Goal: Check status: Check status

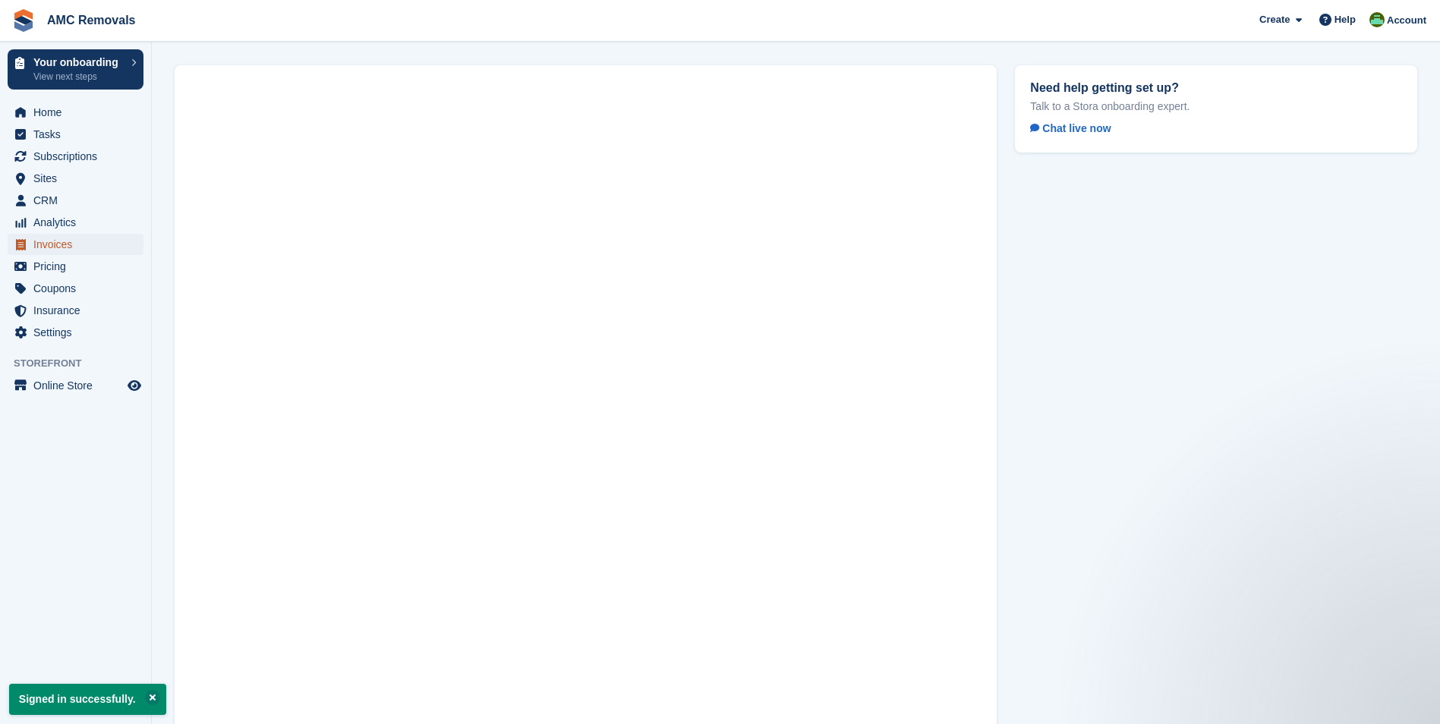
click at [33, 248] on link "Invoices" at bounding box center [76, 244] width 136 height 21
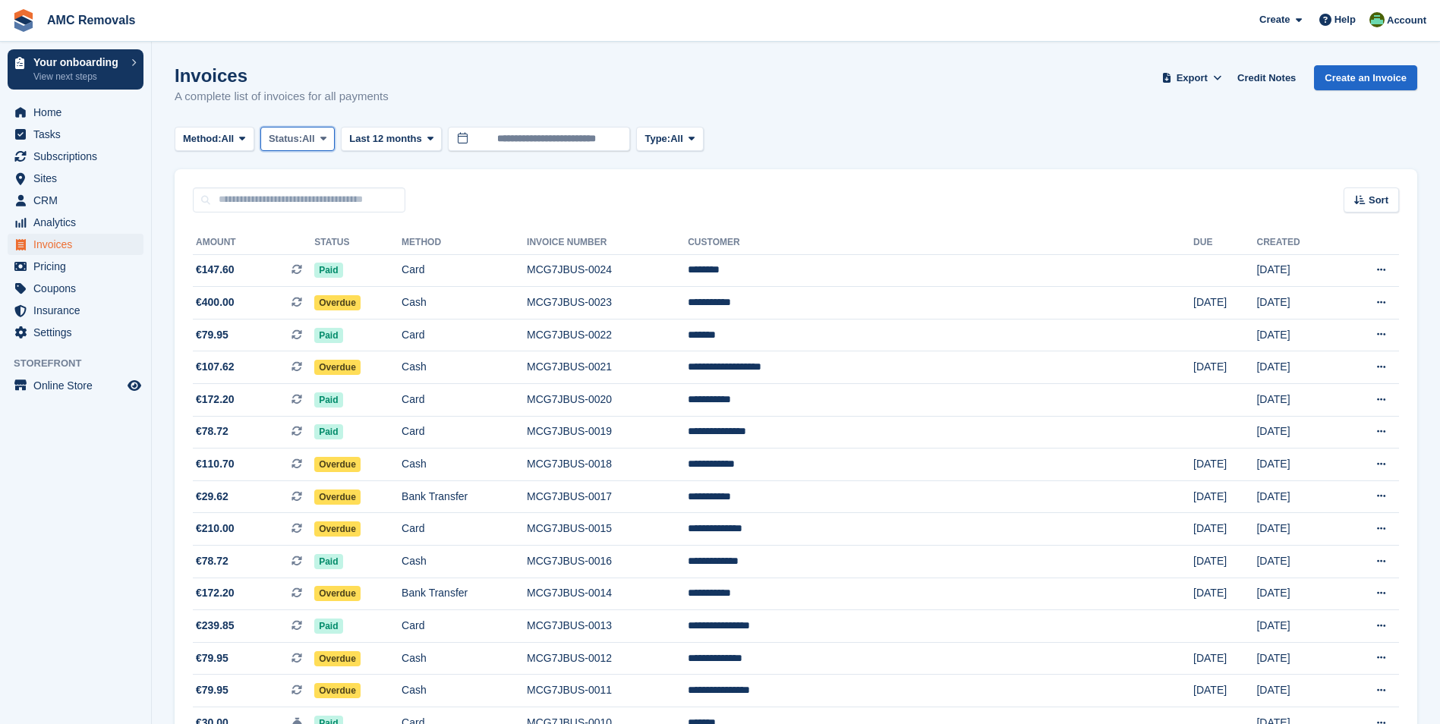
click at [289, 137] on span "Status:" at bounding box center [285, 138] width 33 height 15
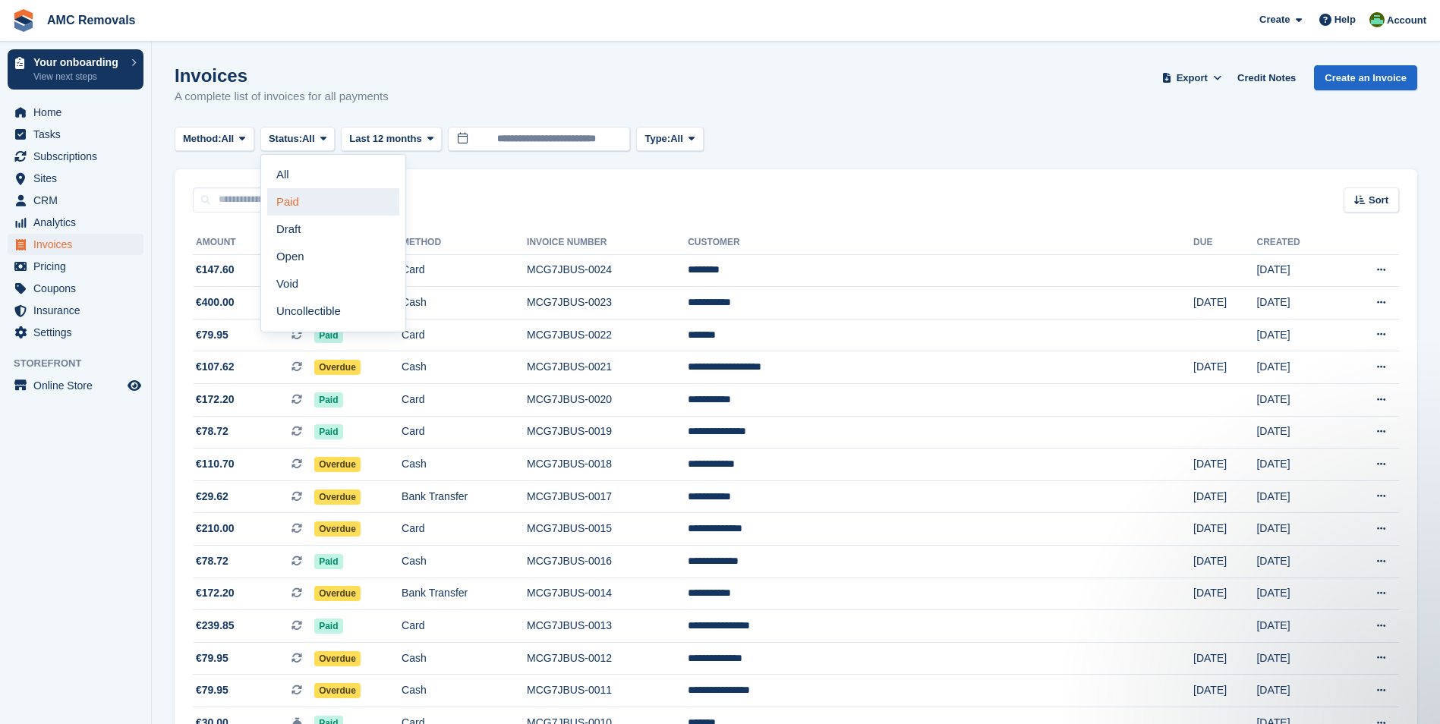
click at [290, 201] on link "Paid" at bounding box center [333, 201] width 132 height 27
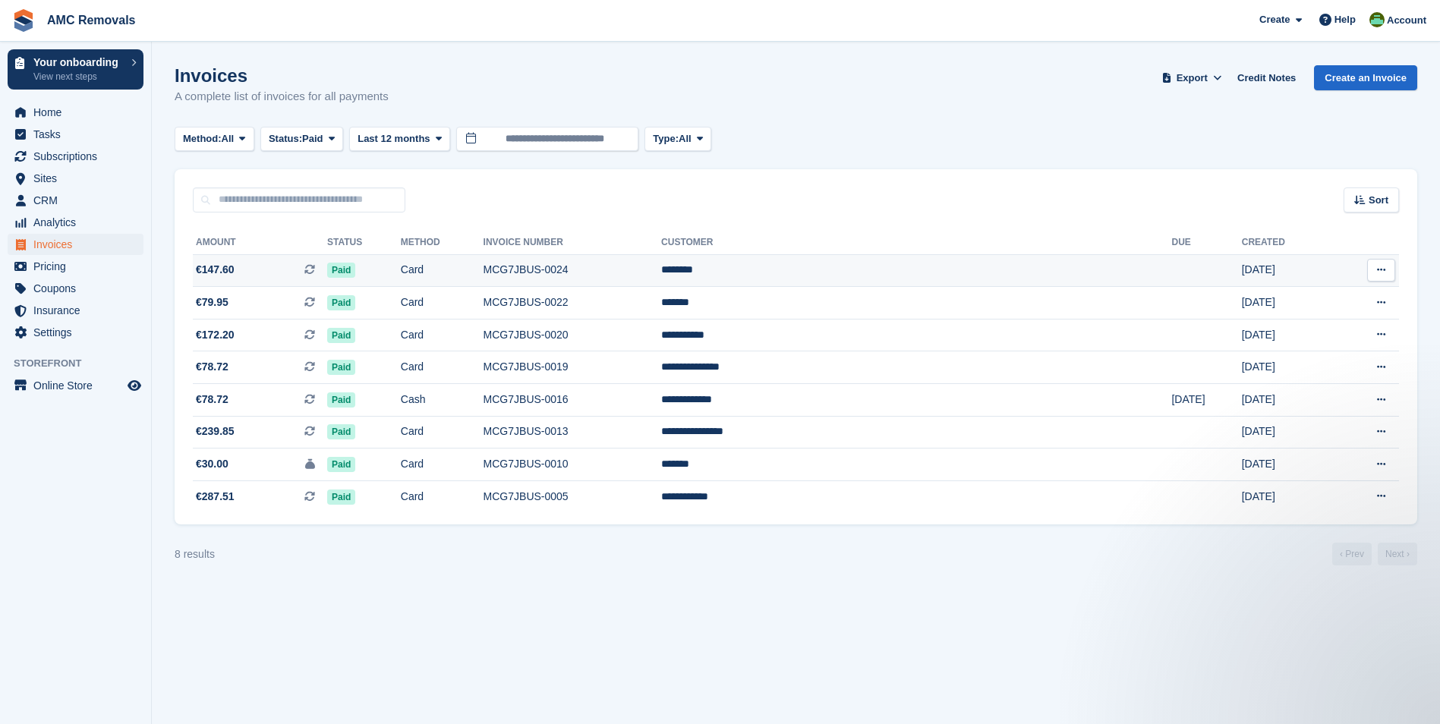
click at [218, 270] on span "€147.60" at bounding box center [215, 270] width 39 height 16
